Goal: Task Accomplishment & Management: Use online tool/utility

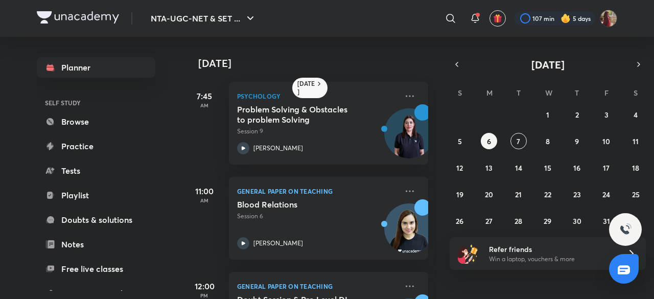
scroll to position [167, 0]
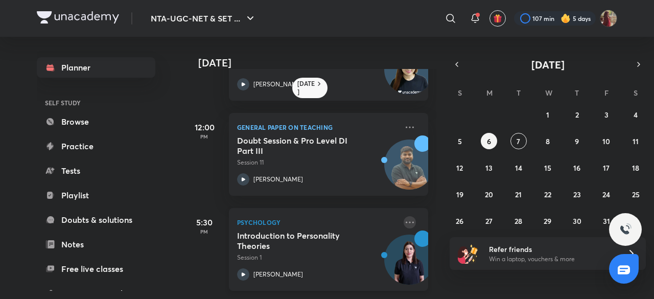
click at [404, 216] on icon at bounding box center [410, 222] width 12 height 12
click at [455, 68] on icon "button" at bounding box center [457, 64] width 8 height 9
click at [455, 70] on button "button" at bounding box center [457, 64] width 14 height 14
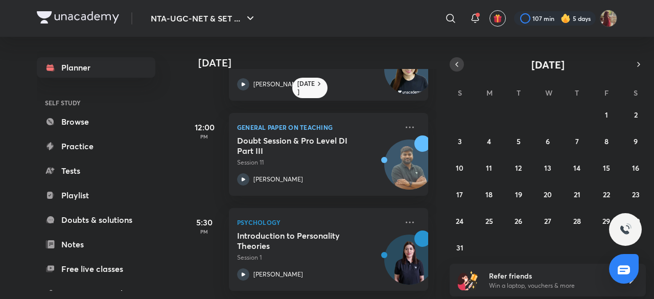
click at [455, 70] on button "button" at bounding box center [457, 64] width 14 height 14
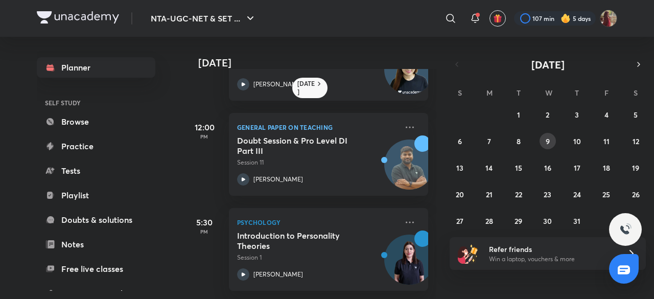
click at [545, 139] on button "9" at bounding box center [548, 141] width 16 height 16
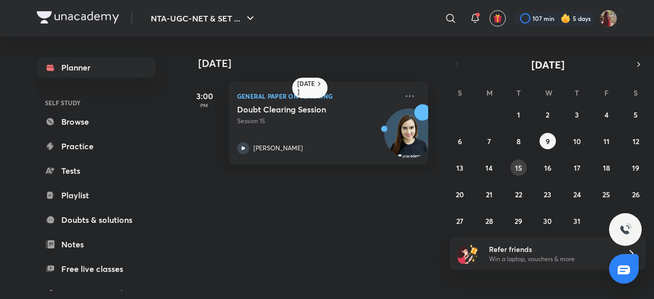
click at [515, 169] on abbr "15" at bounding box center [518, 168] width 7 height 10
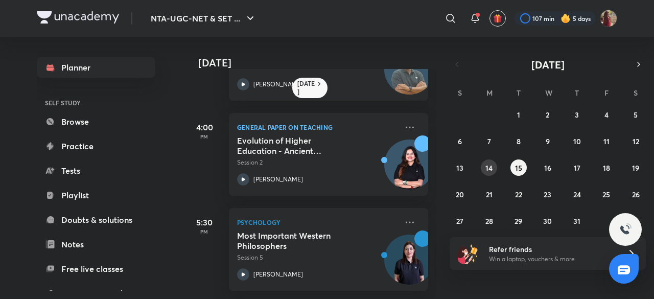
click at [485, 171] on button "14" at bounding box center [489, 167] width 16 height 16
click at [457, 172] on button "13" at bounding box center [460, 167] width 16 height 16
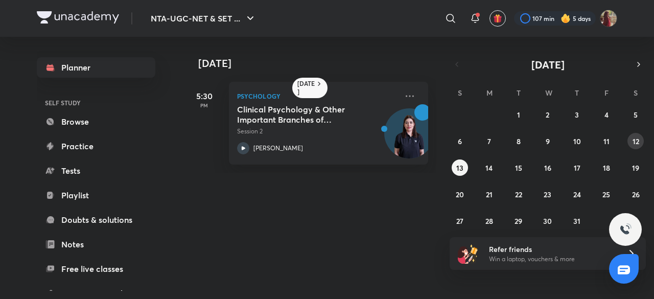
click at [638, 136] on abbr "12" at bounding box center [636, 141] width 7 height 10
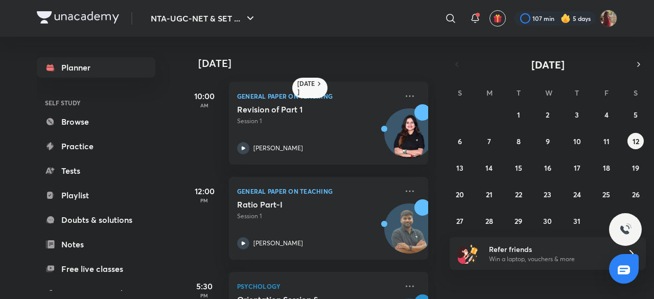
scroll to position [72, 0]
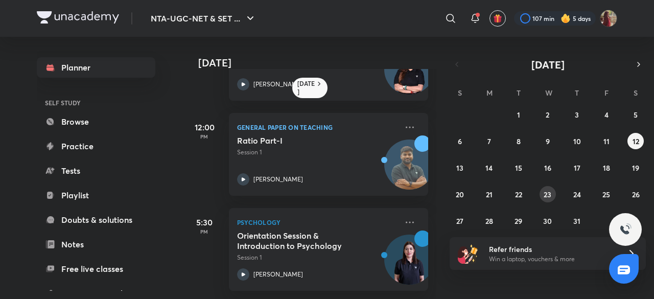
click at [544, 199] on button "23" at bounding box center [548, 194] width 16 height 16
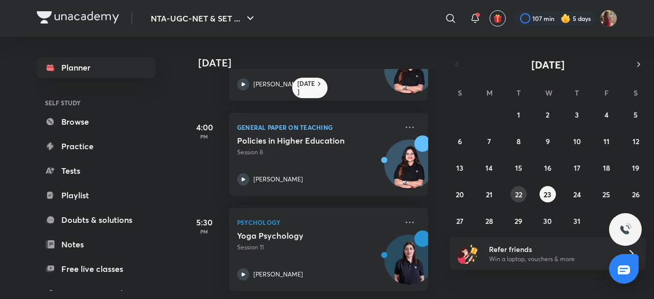
click at [519, 188] on button "22" at bounding box center [518, 194] width 16 height 16
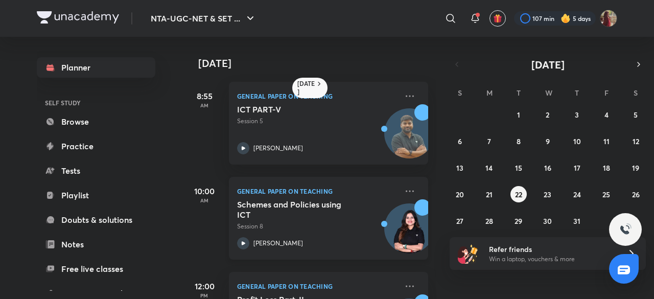
scroll to position [262, 0]
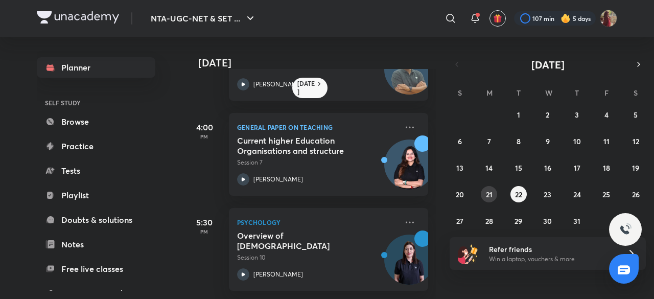
click at [480, 191] on div "29 30 1 2 3 4 5 6 7 8 9 10 11 12 13 14 15 16 17 18 19 20 21 22 23 24 25 26 27 2…" at bounding box center [548, 167] width 196 height 123
click at [496, 196] on button "21" at bounding box center [489, 194] width 16 height 16
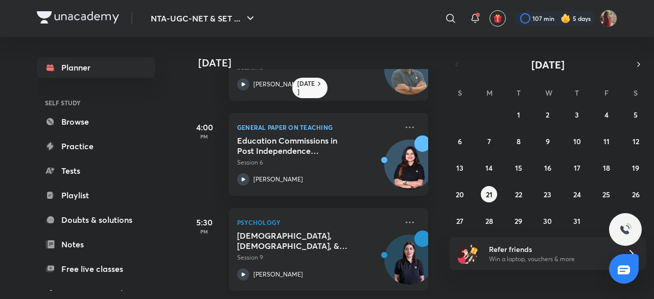
click at [242, 272] on icon at bounding box center [244, 274] width 4 height 4
click at [404, 216] on icon at bounding box center [410, 222] width 12 height 12
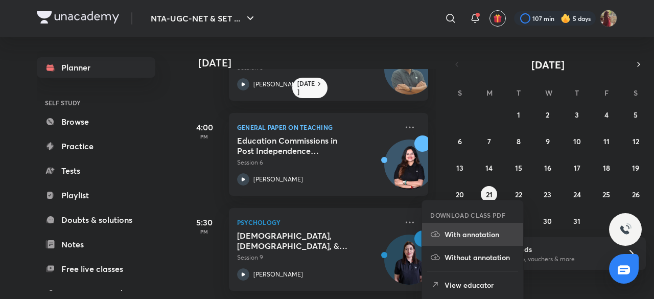
click at [460, 233] on p "With annotation" at bounding box center [480, 234] width 71 height 11
